Goal: Task Accomplishment & Management: Manage account settings

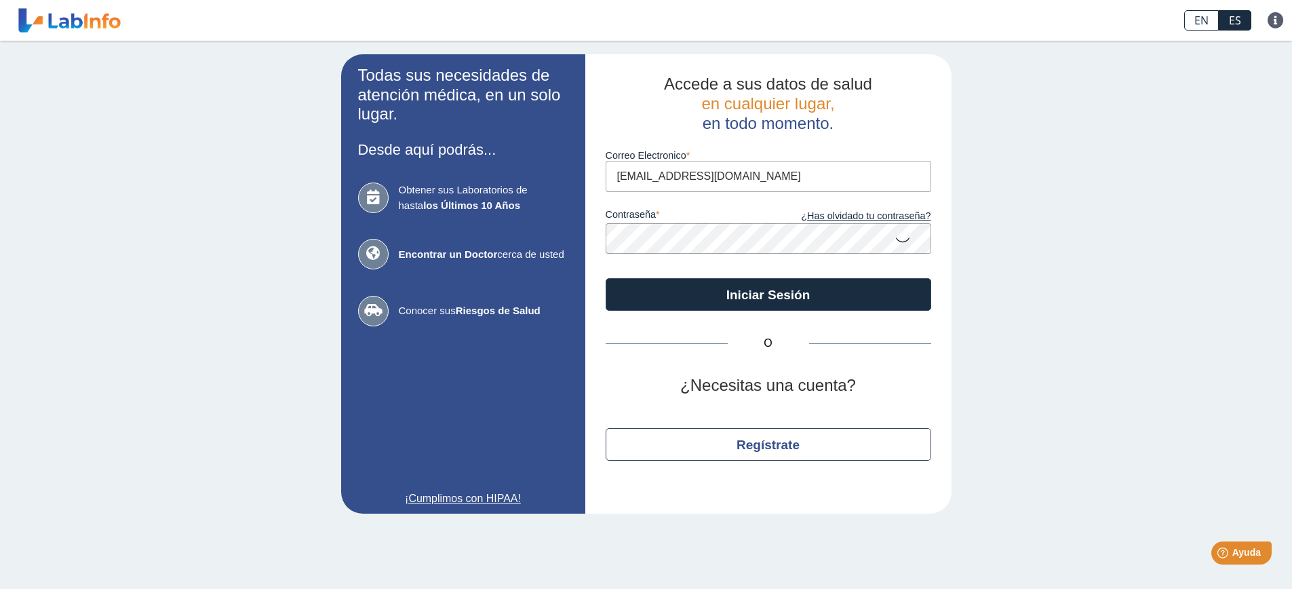
drag, startPoint x: 742, startPoint y: 180, endPoint x: 608, endPoint y: 182, distance: 134.3
click at [608, 182] on input "[EMAIL_ADDRESS][DOMAIN_NAME]" at bounding box center [767, 176] width 325 height 31
type input "[EMAIL_ADDRESS][DOMAIN_NAME]"
click at [586, 241] on div "Accede a sus datos de salud en cualquier lugar, en todo momento. Correo Electro…" at bounding box center [768, 283] width 366 height 459
click at [906, 239] on icon at bounding box center [902, 239] width 16 height 26
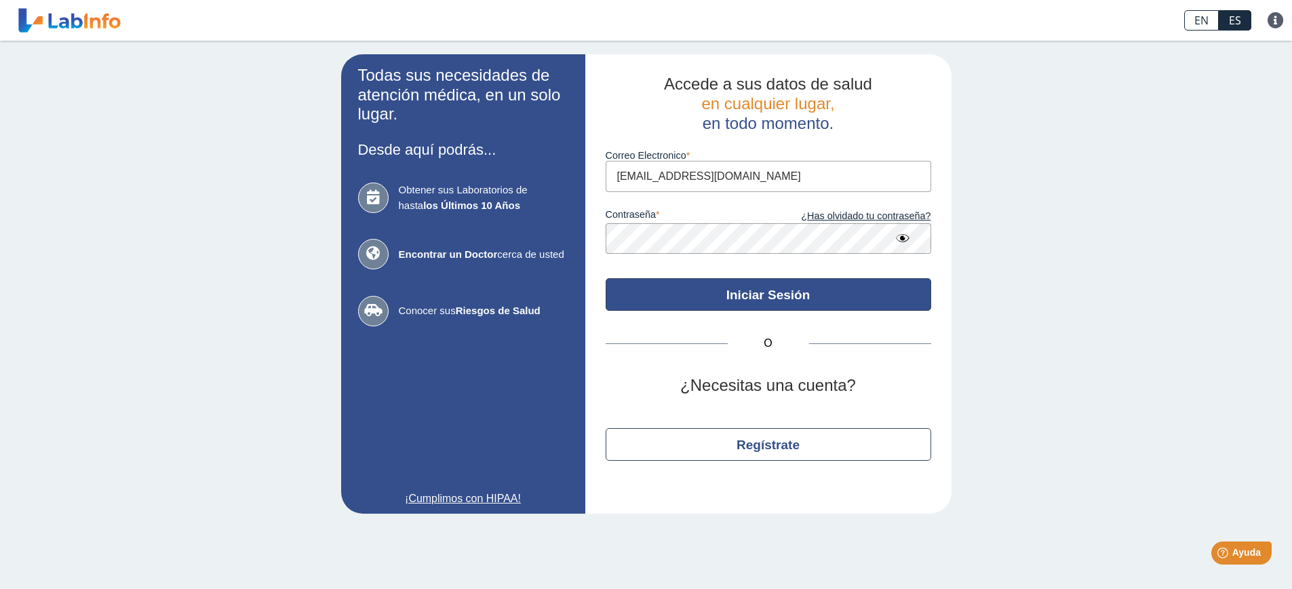
click at [767, 296] on button "Iniciar Sesión" at bounding box center [767, 294] width 325 height 33
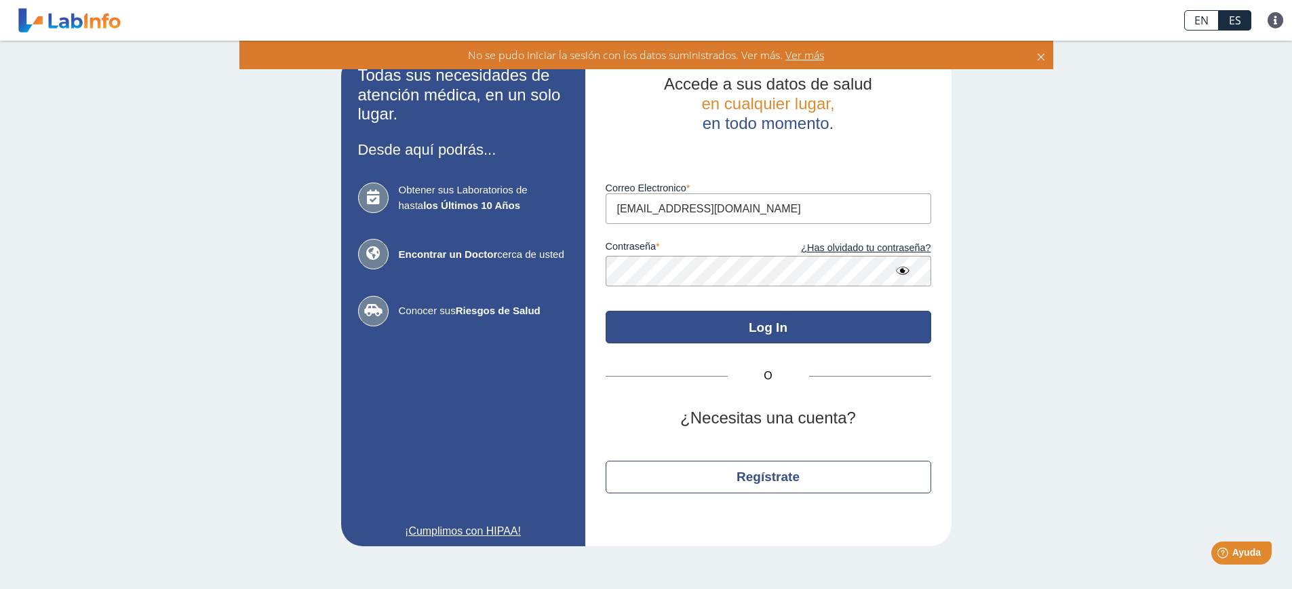
click at [751, 326] on button "Log In" at bounding box center [767, 327] width 325 height 33
click at [774, 332] on button "Log In" at bounding box center [767, 327] width 325 height 33
